Goal: Task Accomplishment & Management: Manage account settings

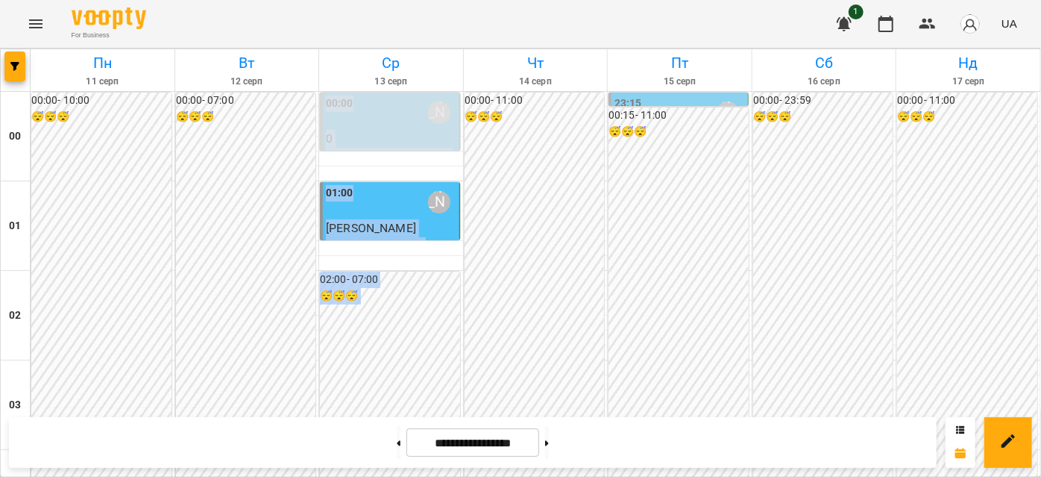
scroll to position [1408, 0]
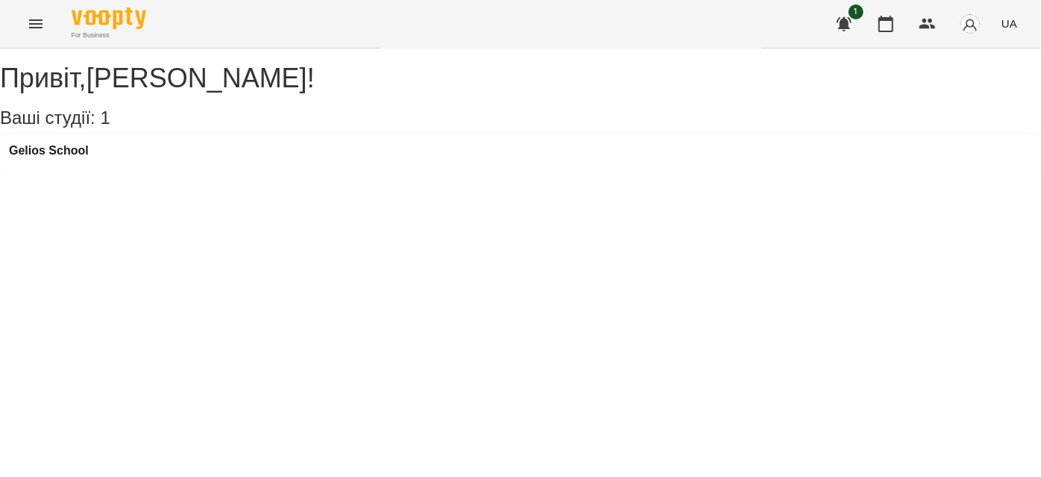
click at [20, 24] on button "Menu" at bounding box center [36, 24] width 36 height 36
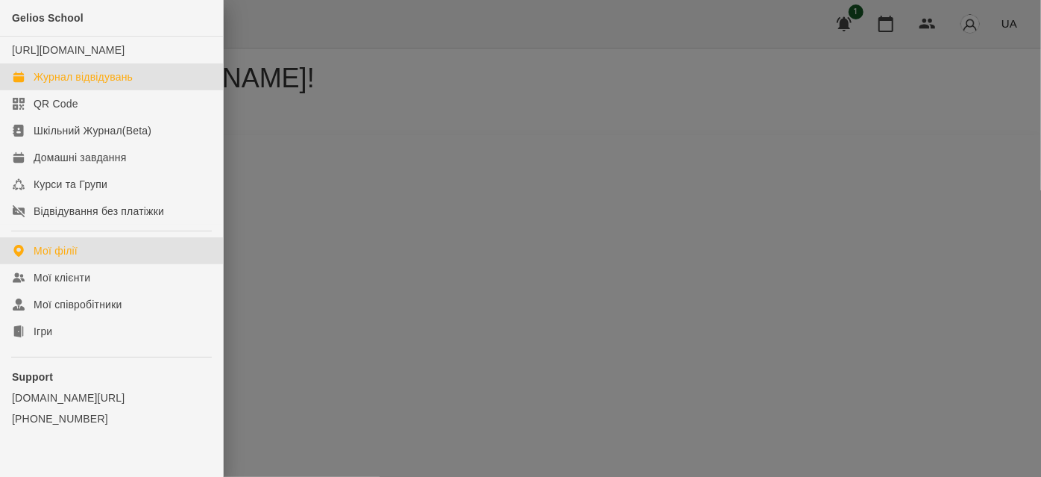
click at [68, 84] on div "Журнал відвідувань" at bounding box center [83, 76] width 99 height 15
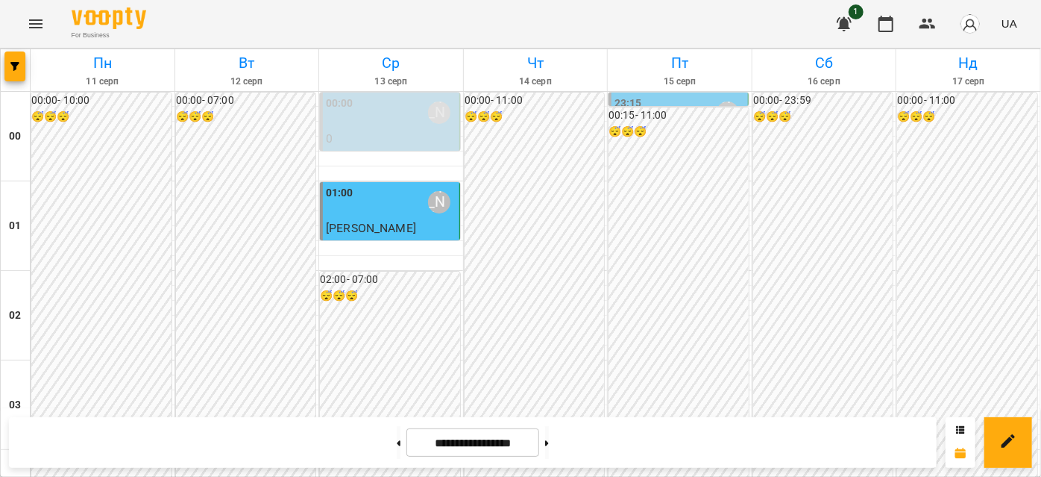
scroll to position [1356, 0]
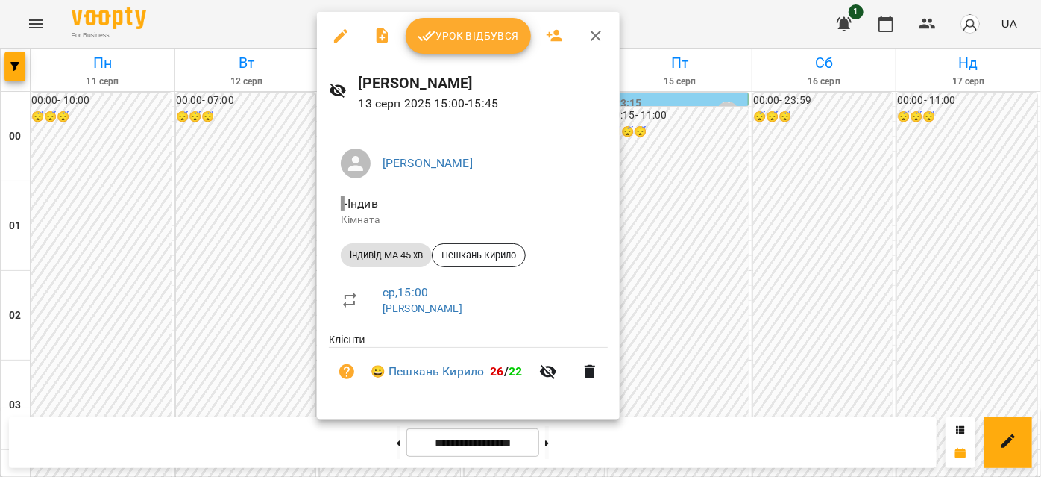
click at [463, 242] on li "індивід МА 45 хв Пешкань Кирило" at bounding box center [468, 255] width 279 height 36
click at [466, 256] on span "Пешкань Кирило" at bounding box center [479, 254] width 92 height 13
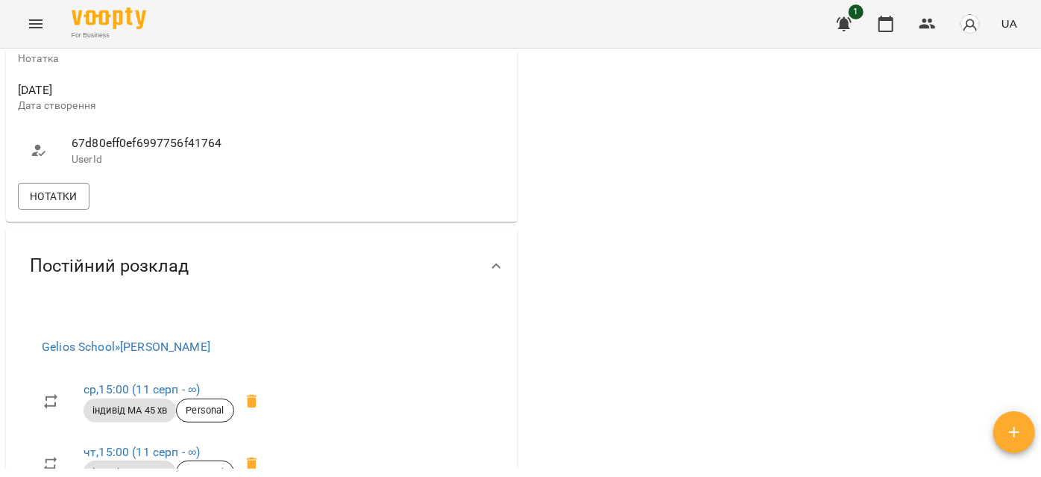
scroll to position [1220, 0]
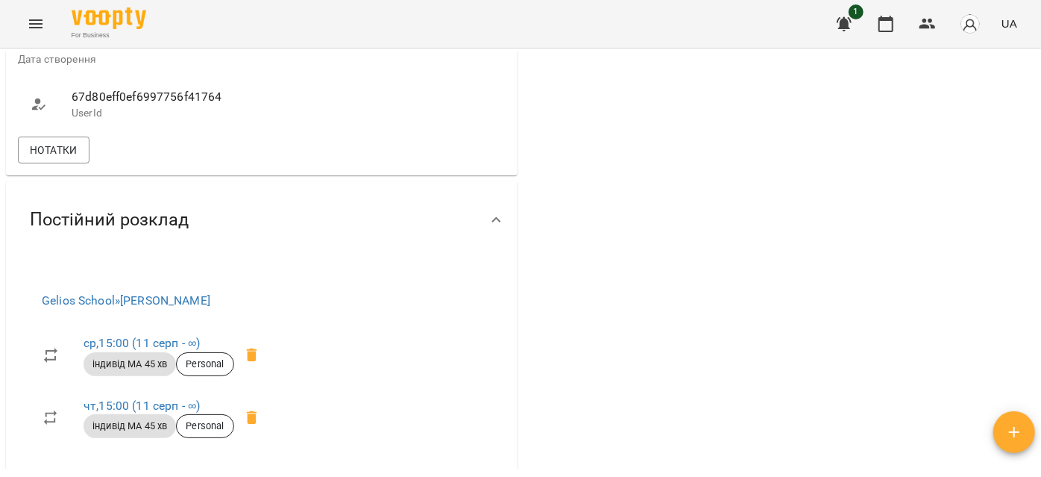
click at [43, 166] on div "Нотатки" at bounding box center [262, 150] width 494 height 33
click at [46, 159] on span "Нотатки" at bounding box center [54, 150] width 48 height 18
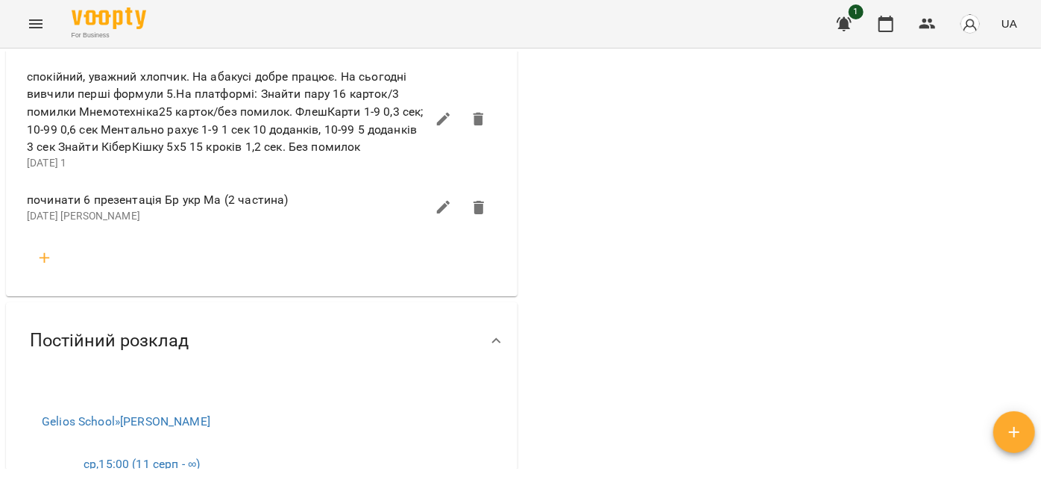
scroll to position [1831, 0]
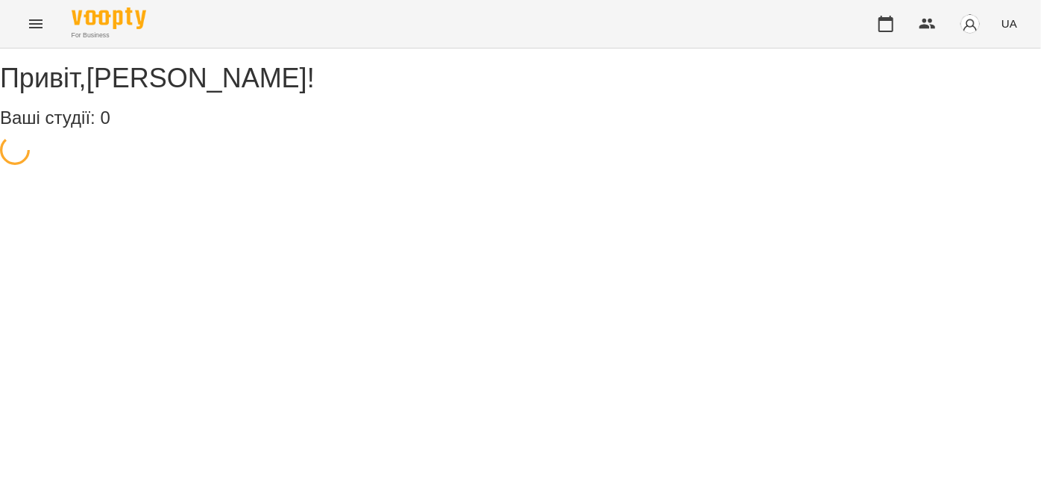
click at [28, 19] on icon "Menu" at bounding box center [36, 24] width 18 height 18
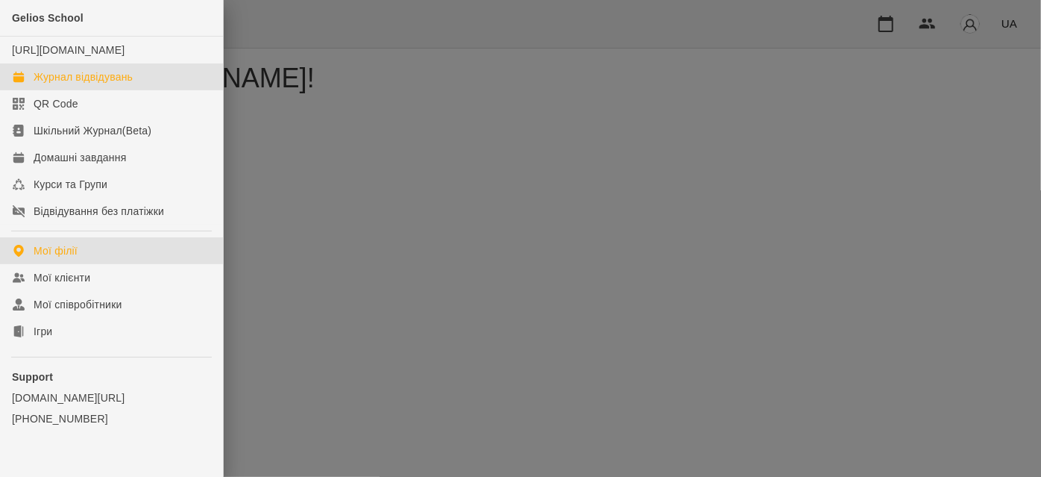
click at [97, 84] on div "Журнал відвідувань" at bounding box center [83, 76] width 99 height 15
